Goal: Task Accomplishment & Management: Understand process/instructions

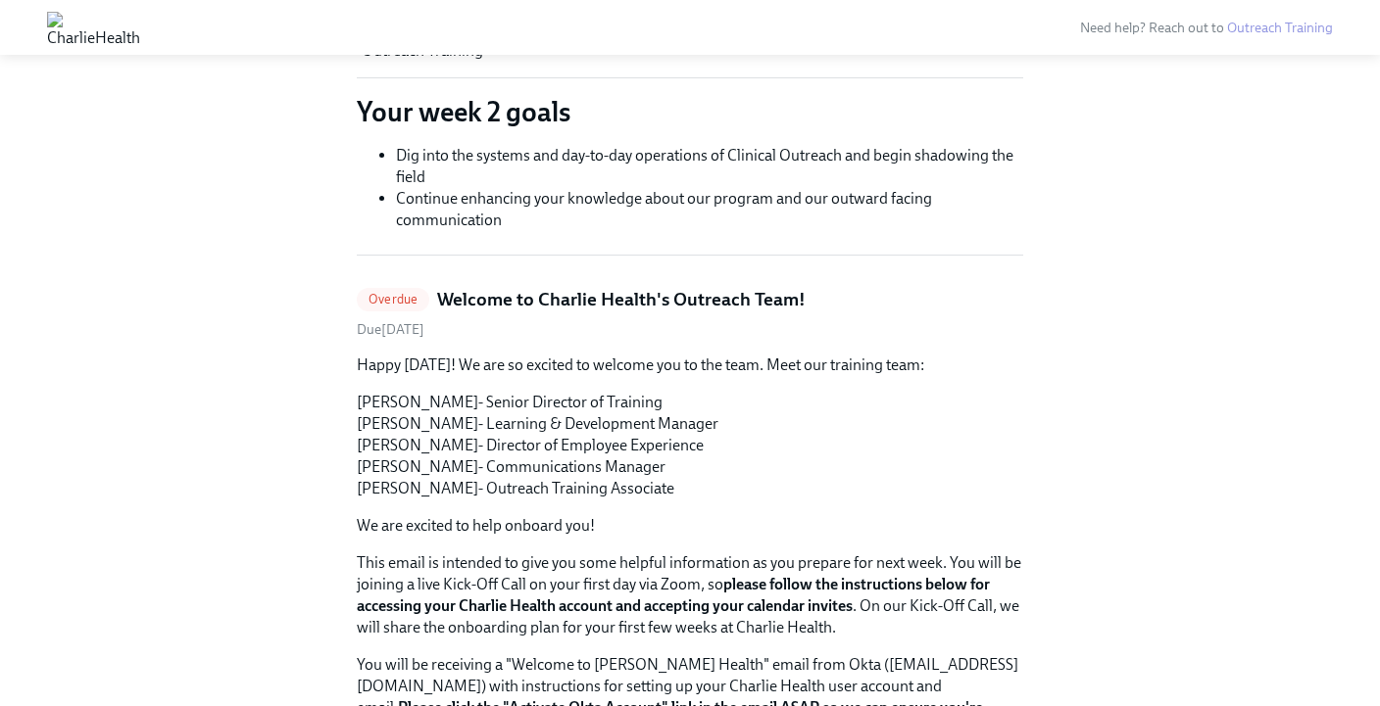
scroll to position [536, 0]
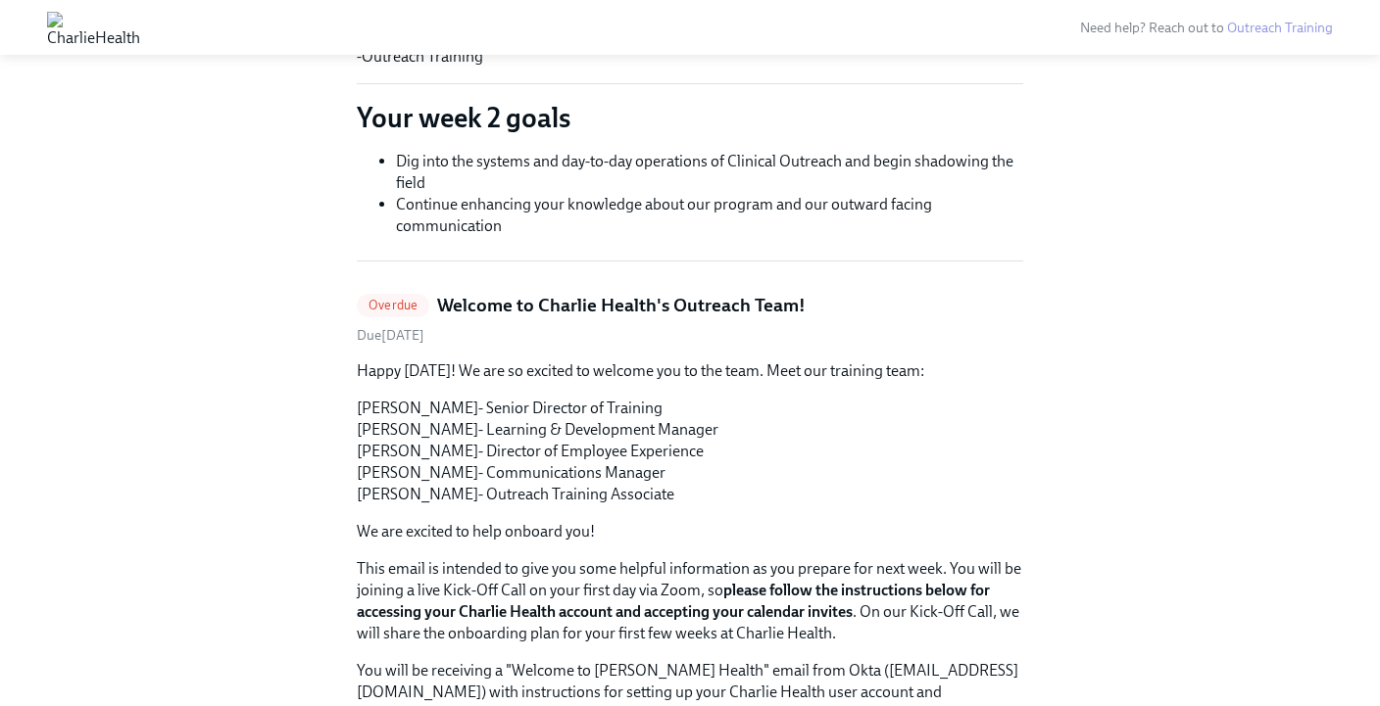
click at [401, 301] on span "Overdue" at bounding box center [393, 305] width 73 height 15
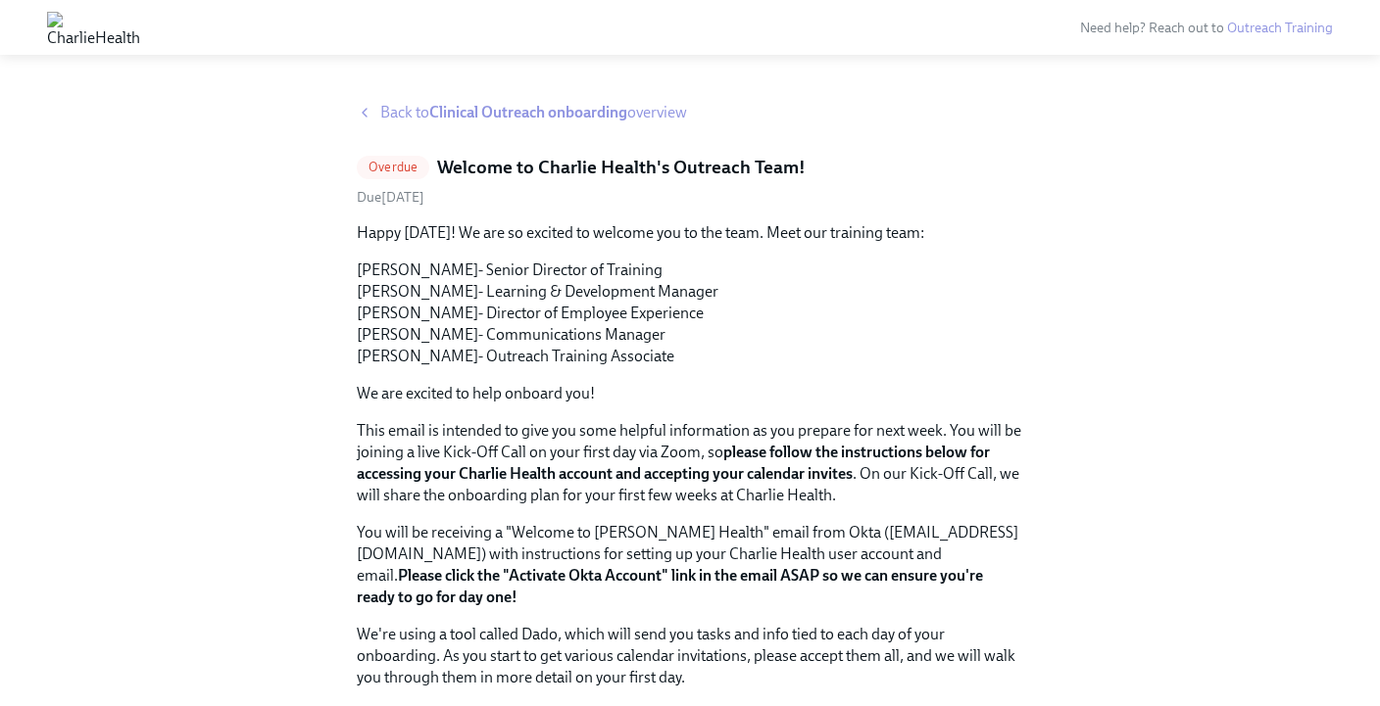
click at [379, 122] on div "Back to Clinical Outreach onboarding overview" at bounding box center [690, 113] width 666 height 22
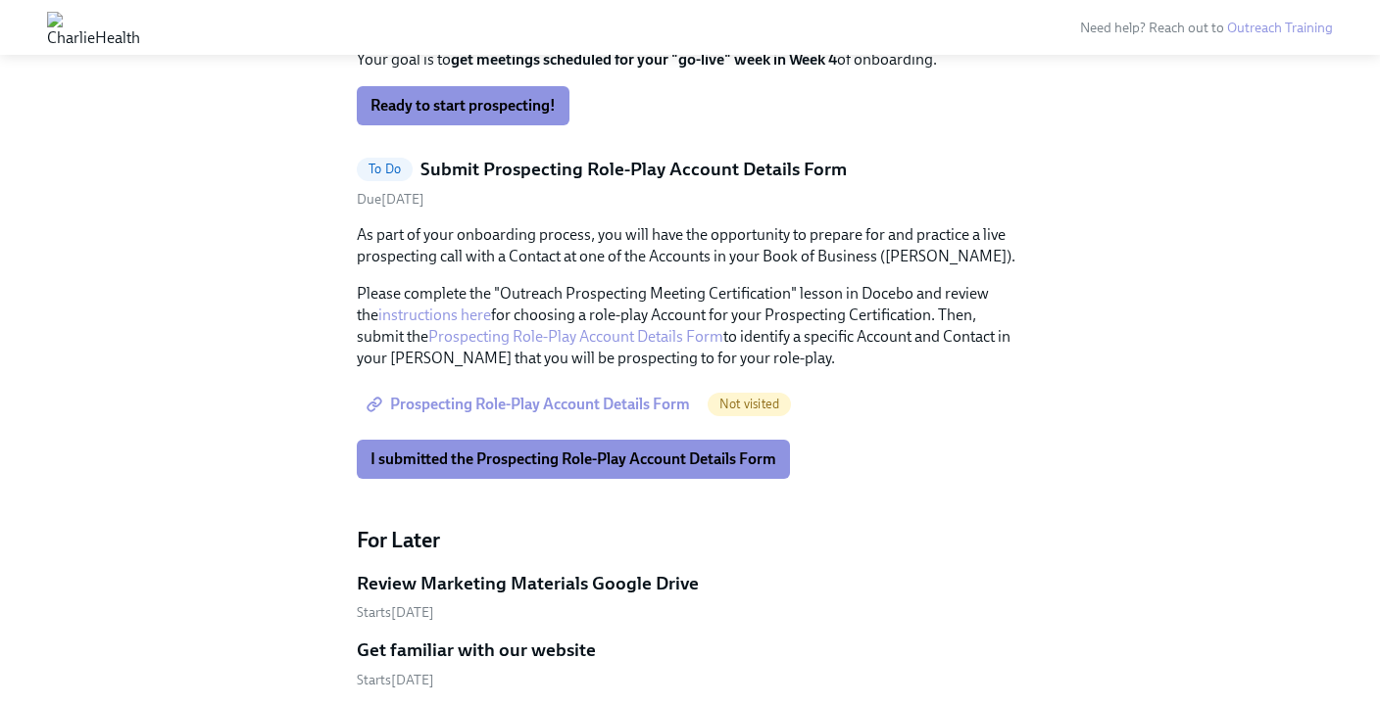
scroll to position [3632, 0]
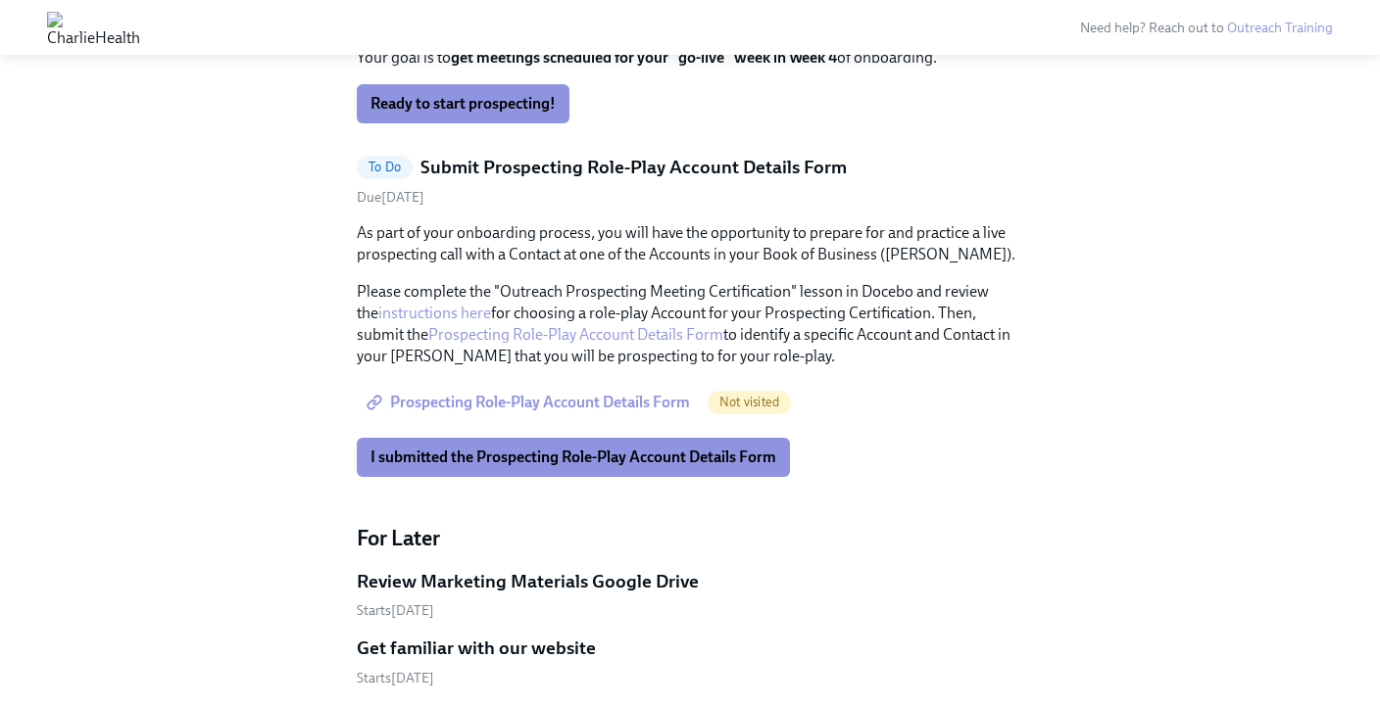
click at [415, 383] on link "Prospecting Role-Play Account Details Form" at bounding box center [530, 402] width 347 height 39
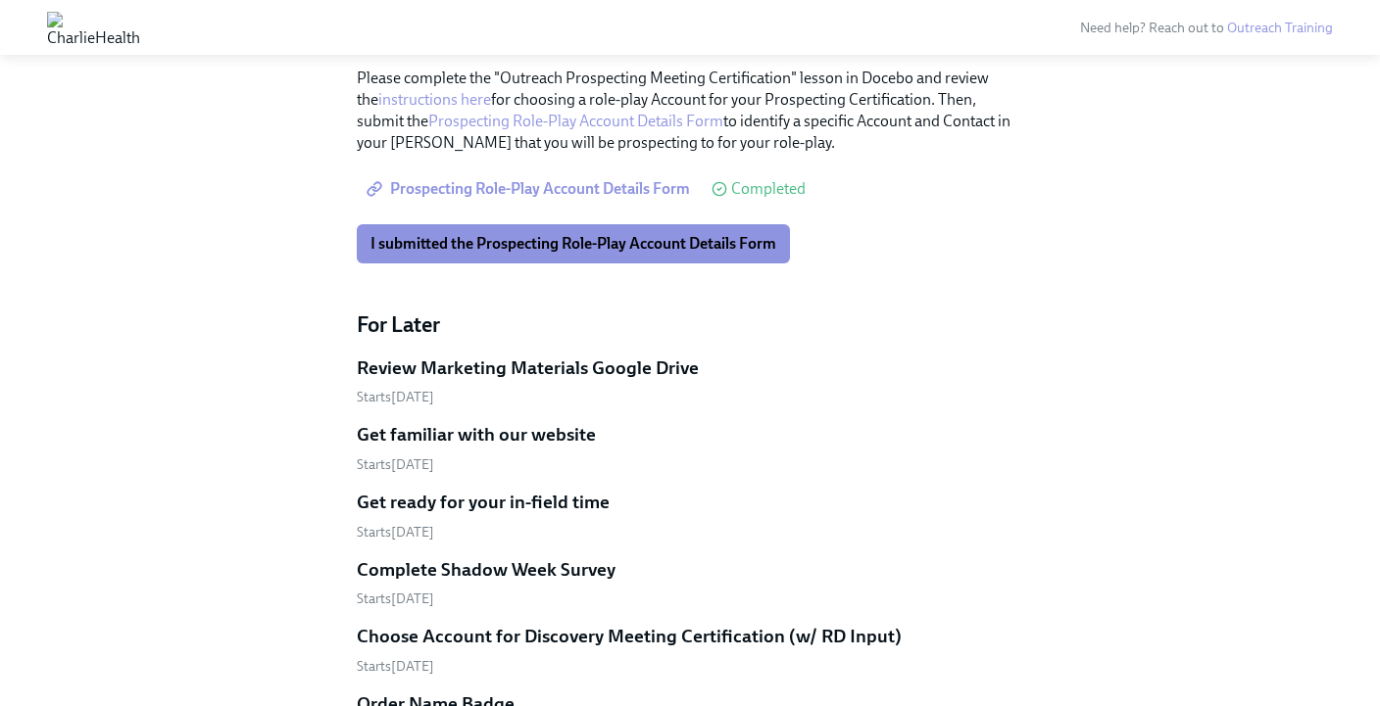
scroll to position [3980, 0]
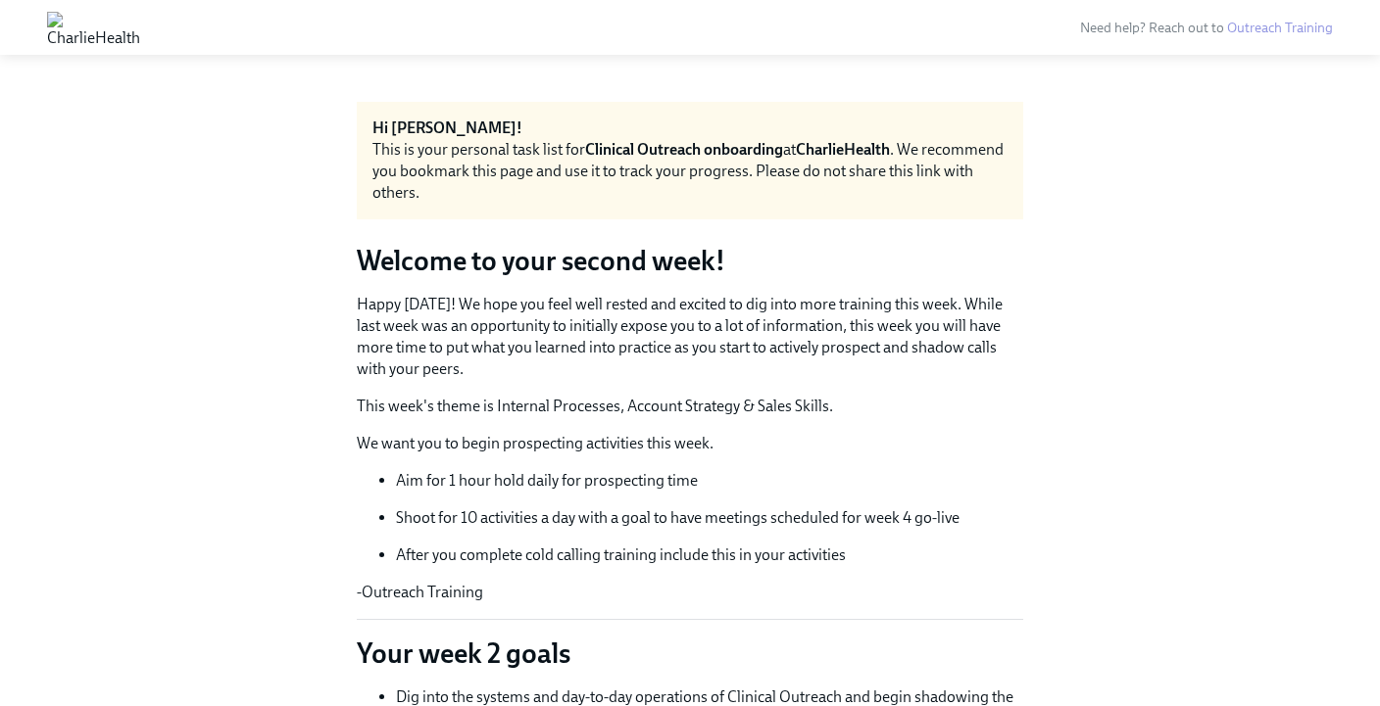
scroll to position [536, 0]
